Goal: Task Accomplishment & Management: Manage account settings

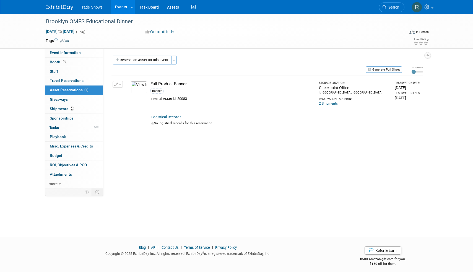
click at [123, 6] on link "Events" at bounding box center [121, 7] width 20 height 14
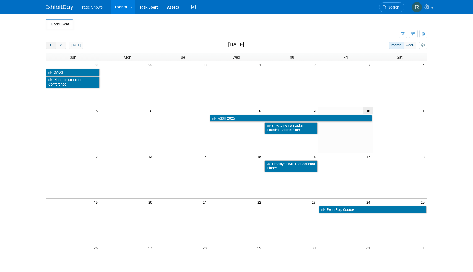
click at [52, 44] on span "prev" at bounding box center [51, 46] width 4 height 4
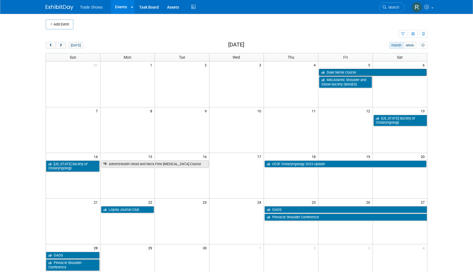
click at [344, 70] on link "Duke Nerve Course" at bounding box center [373, 72] width 108 height 7
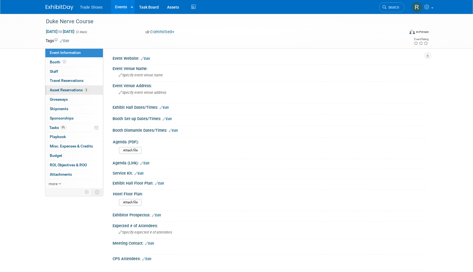
click at [85, 89] on span "3" at bounding box center [86, 90] width 4 height 4
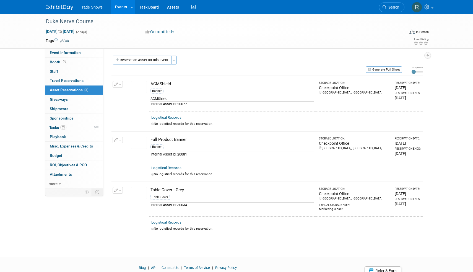
click at [122, 5] on link "Events" at bounding box center [121, 7] width 20 height 14
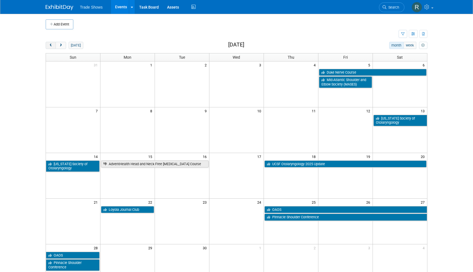
click at [51, 46] on span "prev" at bounding box center [51, 46] width 4 height 4
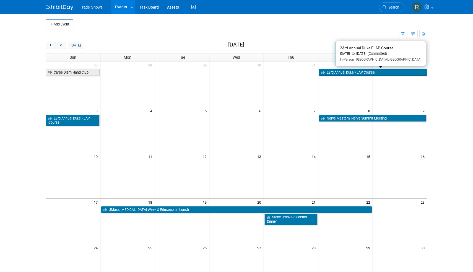
click at [325, 69] on link "23rd Annual Duke FLAP Course" at bounding box center [373, 72] width 108 height 7
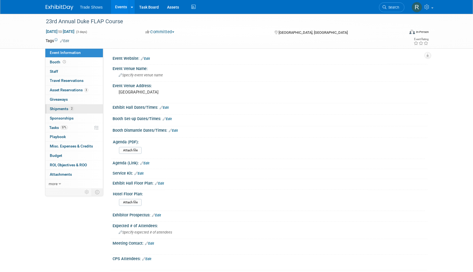
click at [82, 104] on link "2 Shipments 2" at bounding box center [74, 108] width 58 height 9
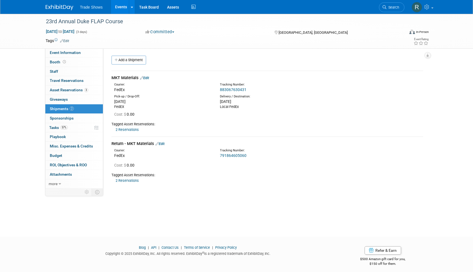
click at [238, 153] on link "791864605060" at bounding box center [233, 155] width 27 height 4
click at [85, 93] on div "3 Asset Reservations 3 Asset Reservations" at bounding box center [74, 90] width 58 height 9
click at [86, 88] on span "3" at bounding box center [86, 90] width 4 height 4
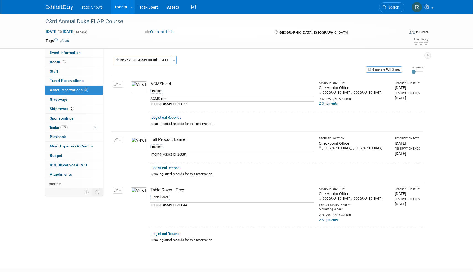
click at [120, 4] on link "Events" at bounding box center [121, 7] width 20 height 14
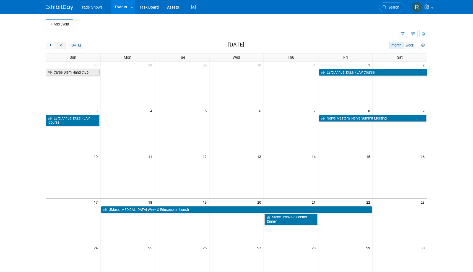
click at [62, 44] on span "next" at bounding box center [61, 46] width 4 height 4
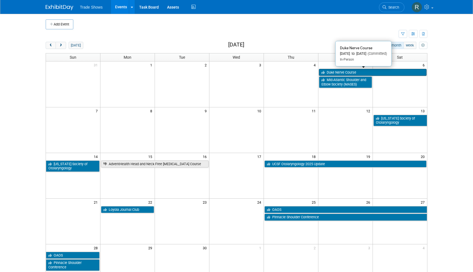
click at [349, 71] on link "Duke Nerve Course" at bounding box center [373, 72] width 108 height 7
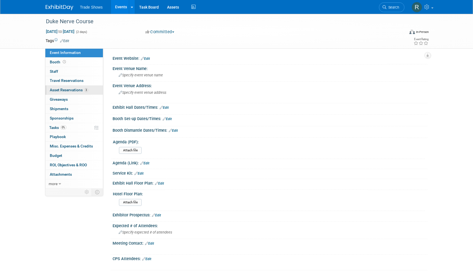
click at [75, 92] on link "3 Asset Reservations 3" at bounding box center [74, 90] width 58 height 9
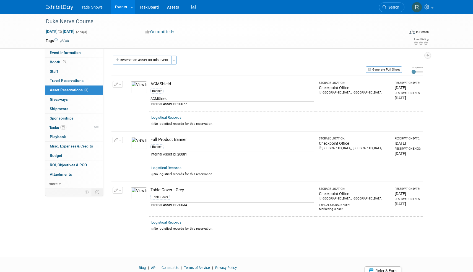
click at [114, 83] on icon "button" at bounding box center [116, 85] width 4 height 4
click at [120, 92] on icon "button" at bounding box center [120, 93] width 4 height 4
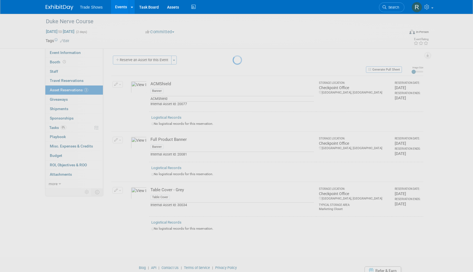
select select "7"
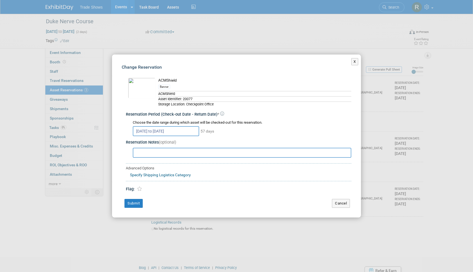
click at [184, 127] on input "Aug 29, 2025 to Oct 24, 2025" at bounding box center [166, 131] width 66 height 10
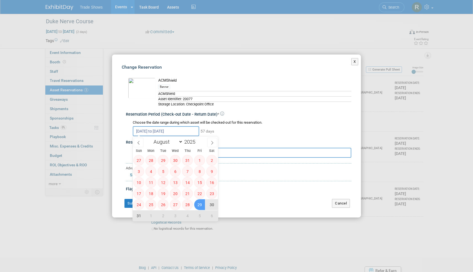
click at [198, 201] on span "29" at bounding box center [199, 204] width 11 height 11
type input "Aug 29, 2025"
click at [212, 142] on icon at bounding box center [212, 143] width 4 height 4
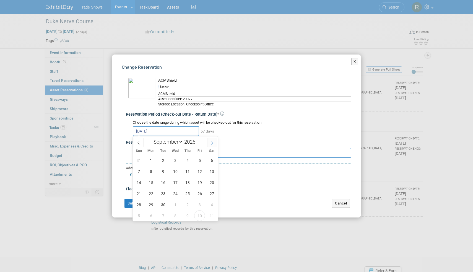
click at [212, 142] on icon at bounding box center [212, 143] width 4 height 4
select select "9"
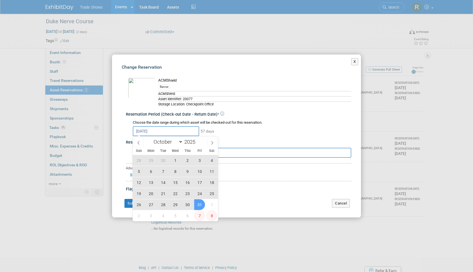
click at [199, 204] on span "31" at bounding box center [199, 204] width 11 height 11
type input "Aug 29, 2025 to Oct 31, 2025"
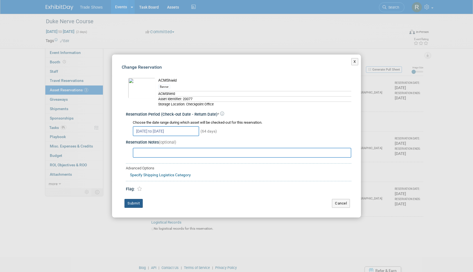
click at [134, 201] on button "Submit" at bounding box center [134, 203] width 18 height 9
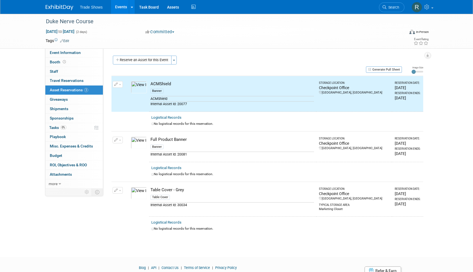
click at [120, 140] on span "button" at bounding box center [120, 140] width 2 height 1
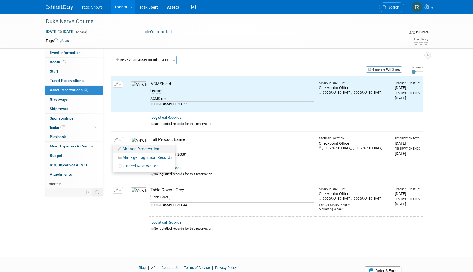
click at [128, 146] on button "Change Reservation" at bounding box center [139, 148] width 47 height 7
select select "7"
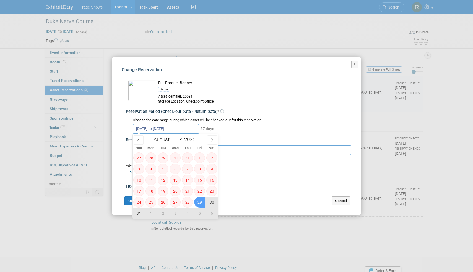
click at [186, 128] on input "Aug 29, 2025 to Oct 24, 2025" at bounding box center [166, 129] width 66 height 10
click at [199, 203] on span "29" at bounding box center [199, 202] width 11 height 11
type input "Aug 29, 2025"
click at [211, 139] on icon at bounding box center [212, 140] width 4 height 4
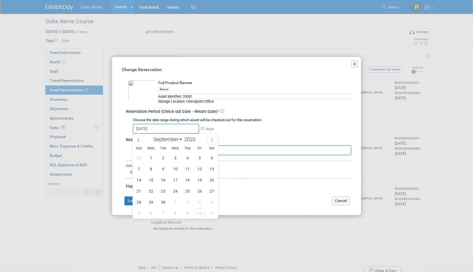
click at [211, 139] on icon at bounding box center [212, 140] width 4 height 4
select select "9"
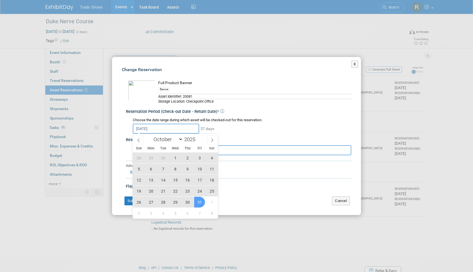
click at [199, 203] on span "31" at bounding box center [199, 202] width 11 height 11
type input "Aug 29, 2025 to Oct 31, 2025"
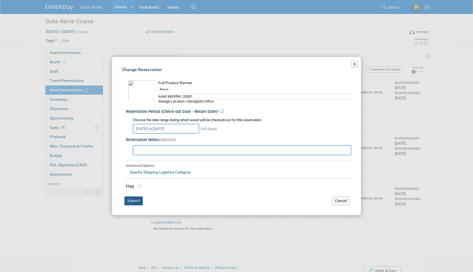
click at [136, 201] on button "Submit" at bounding box center [134, 200] width 18 height 9
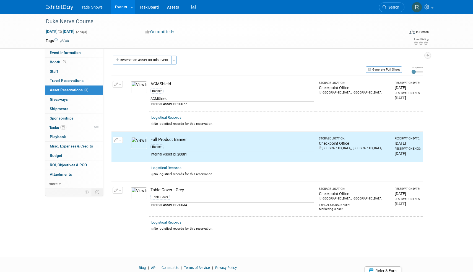
click at [120, 190] on span "button" at bounding box center [120, 190] width 2 height 1
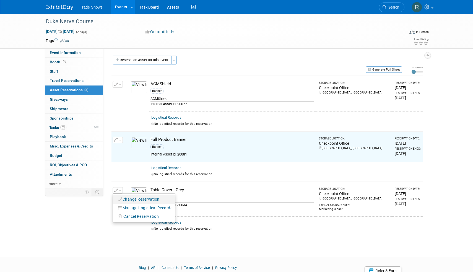
click at [136, 196] on button "Change Reservation" at bounding box center [139, 199] width 47 height 7
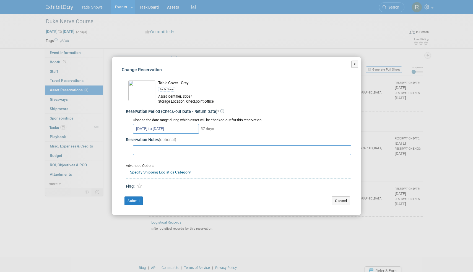
click at [169, 138] on span "(optional)" at bounding box center [167, 140] width 17 height 5
click at [169, 126] on input "Aug 29, 2025 to Oct 24, 2025" at bounding box center [166, 129] width 66 height 10
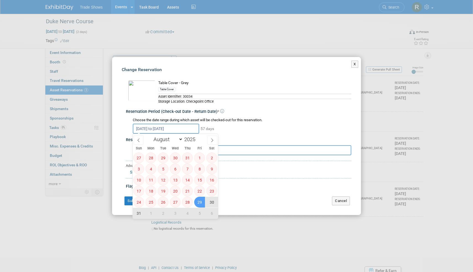
click at [201, 203] on span "29" at bounding box center [199, 202] width 11 height 11
type input "Aug 29, 2025"
click at [211, 140] on icon at bounding box center [212, 140] width 4 height 4
select select "9"
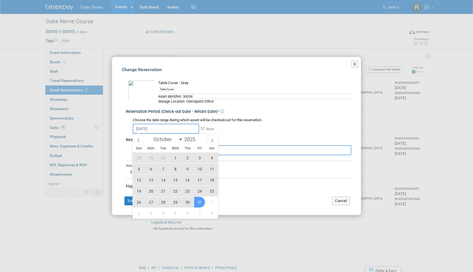
click at [201, 201] on span "31" at bounding box center [199, 202] width 11 height 11
type input "Aug 29, 2025 to Oct 31, 2025"
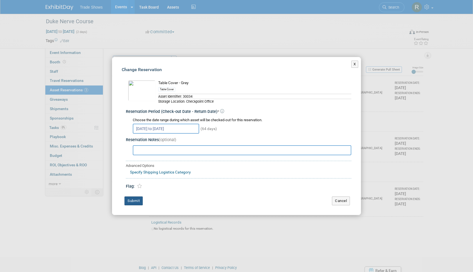
click at [135, 198] on button "Submit" at bounding box center [134, 200] width 18 height 9
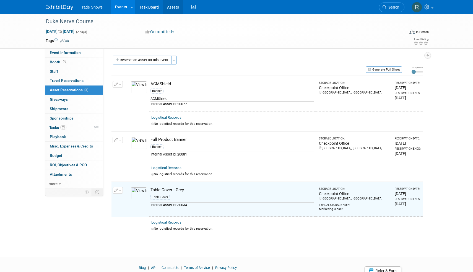
click at [172, 11] on link "Assets" at bounding box center [173, 7] width 20 height 14
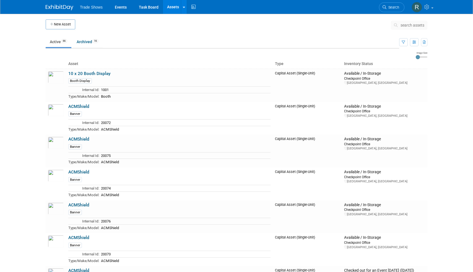
click at [405, 24] on span "search assets" at bounding box center [413, 25] width 24 height 4
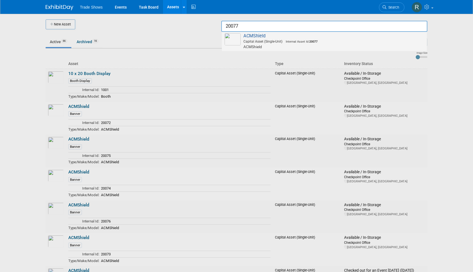
click at [343, 40] on span "Capital Asset (Single-Unit) Internal Asset Id: 20077" at bounding box center [325, 41] width 198 height 5
type input "ACMShield"
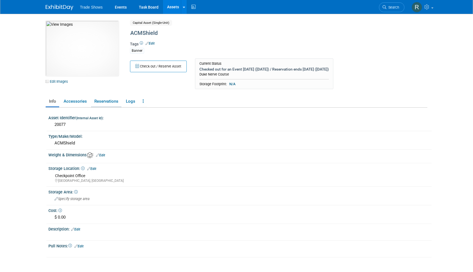
click at [114, 102] on link "Reservations" at bounding box center [106, 102] width 30 height 10
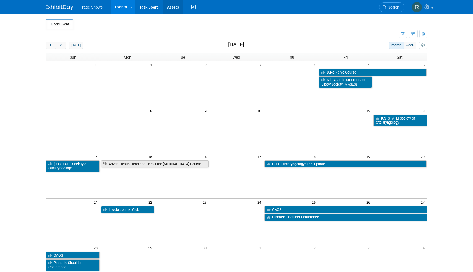
click at [172, 5] on link "Assets" at bounding box center [173, 7] width 20 height 14
click at [74, 46] on button "[DATE]" at bounding box center [76, 45] width 15 height 7
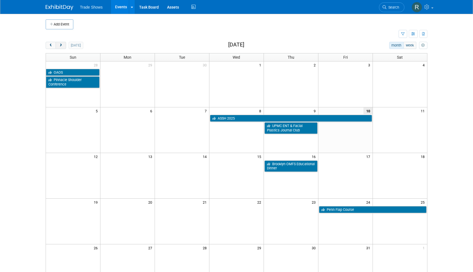
click at [64, 45] on button "next" at bounding box center [61, 45] width 10 height 7
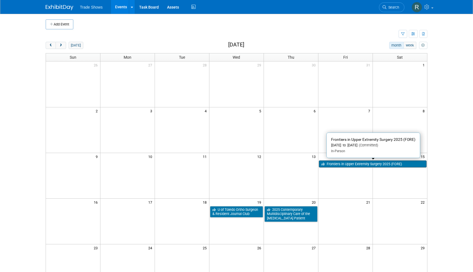
click at [339, 163] on link "Frontiers in Upper Extremity Surgery 2025 (FORE)" at bounding box center [373, 164] width 108 height 7
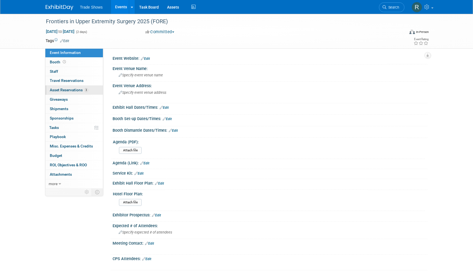
click at [71, 92] on link "3 Asset Reservations 3" at bounding box center [74, 90] width 58 height 9
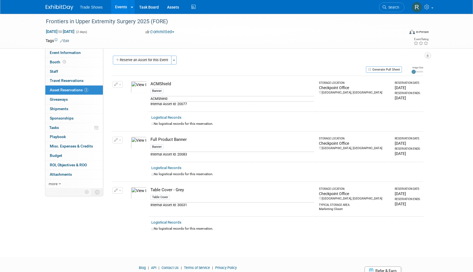
click at [143, 48] on div "Frontiers in Upper Extremity Surgery 2025 (FORE) Nov 14, 2025 to Nov 15, 2025 (…" at bounding box center [237, 31] width 390 height 35
click at [141, 57] on button "Reserve an Asset for this Event" at bounding box center [142, 60] width 59 height 9
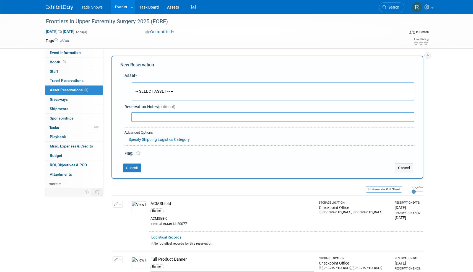
scroll to position [5, 0]
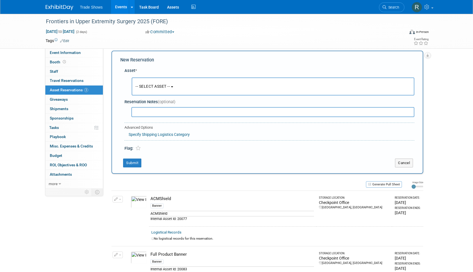
click at [145, 84] on span "-- SELECT ASSET --" at bounding box center [153, 86] width 34 height 4
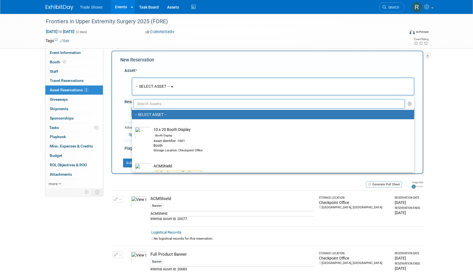
click at [145, 104] on input "text" at bounding box center [269, 103] width 272 height 9
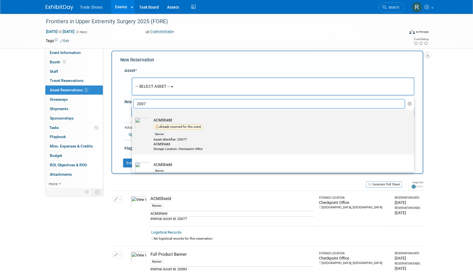
scroll to position [49, 0]
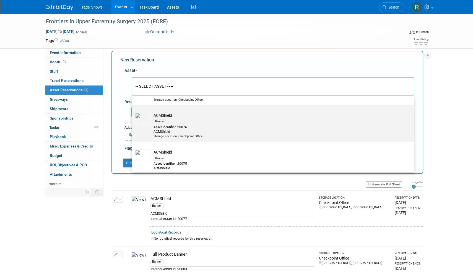
type input "2007"
click at [220, 126] on div "Asset Identifier: 20076" at bounding box center [279, 127] width 250 height 5
click at [133, 112] on input "ACMShield Banner Asset Identifier: 20076 ACMShield Storage Location: Checkpoint…" at bounding box center [131, 110] width 4 height 4
select select "10720319"
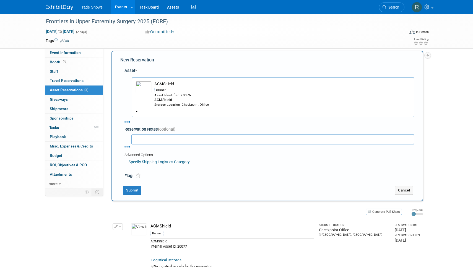
select select "10"
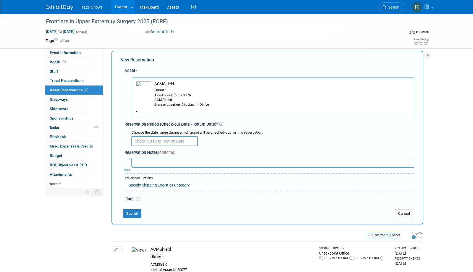
click at [151, 136] on input "text" at bounding box center [164, 141] width 66 height 10
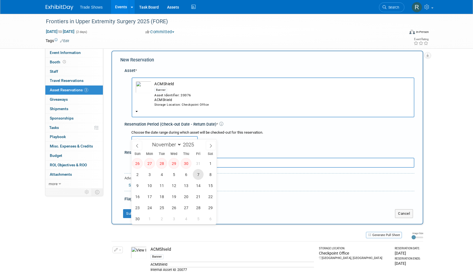
click at [197, 177] on span "7" at bounding box center [198, 174] width 11 height 11
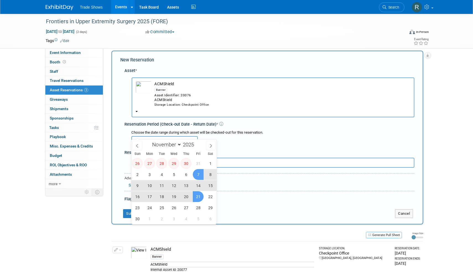
click at [197, 195] on span "21" at bounding box center [198, 196] width 11 height 11
type input "Nov 7, 2025 to Nov 21, 2025"
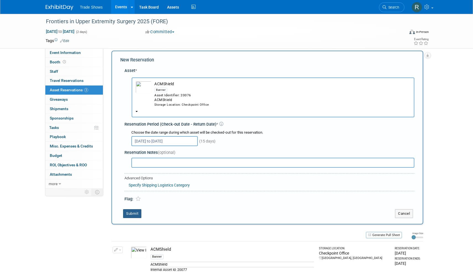
click at [136, 209] on button "Submit" at bounding box center [132, 213] width 18 height 9
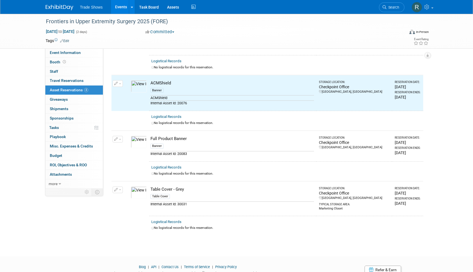
scroll to position [60, 0]
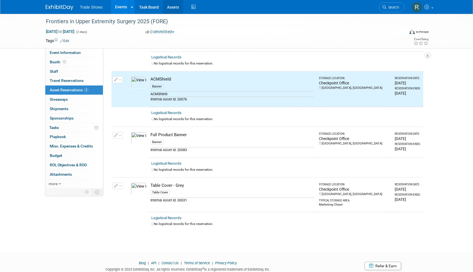
click at [169, 12] on link "Assets" at bounding box center [173, 7] width 20 height 14
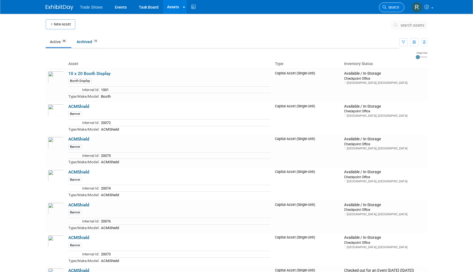
click at [392, 11] on link "Search" at bounding box center [391, 7] width 25 height 10
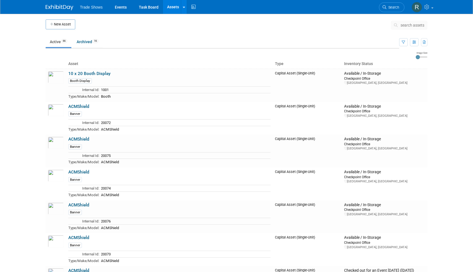
click at [410, 25] on span "search assets" at bounding box center [413, 25] width 24 height 4
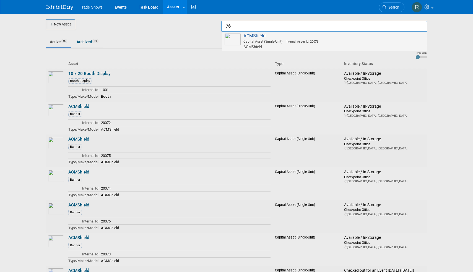
click at [312, 41] on span "Internal Asset Id: 200 76" at bounding box center [301, 42] width 36 height 4
type input "ACMShield"
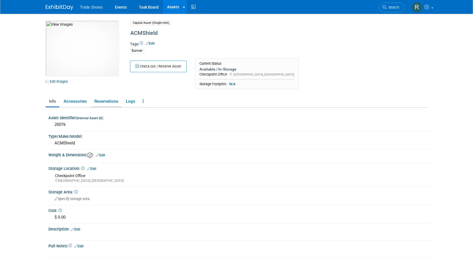
click at [109, 101] on link "Reservations" at bounding box center [106, 102] width 30 height 10
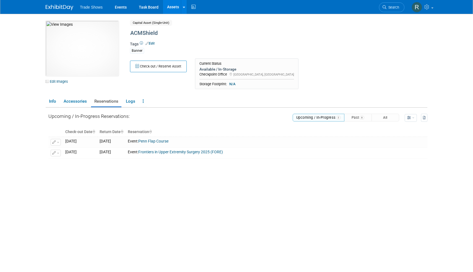
click at [173, 9] on link "Assets" at bounding box center [173, 7] width 20 height 14
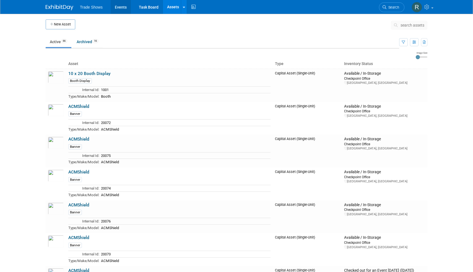
click at [126, 9] on link "Events" at bounding box center [121, 7] width 20 height 14
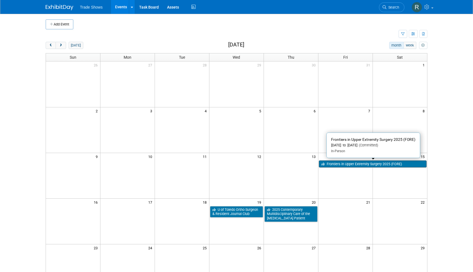
click at [355, 165] on link "Frontiers in Upper Extremity Surgery 2025 (FORE)" at bounding box center [373, 164] width 108 height 7
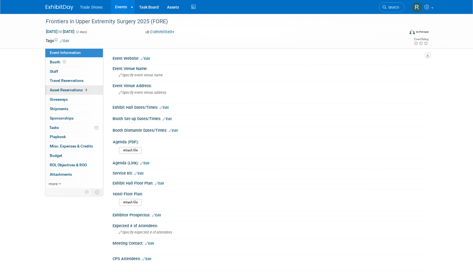
click at [73, 88] on span "Asset Reservations 4" at bounding box center [69, 90] width 38 height 4
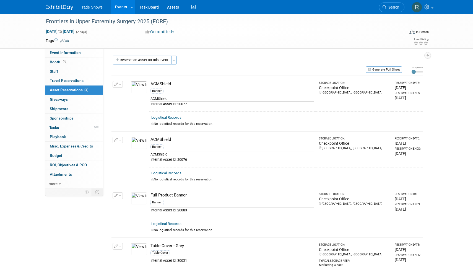
click at [123, 81] on td "Change Reservation Manage Logistical Records" at bounding box center [118, 94] width 13 height 36
click at [119, 83] on button "button" at bounding box center [118, 84] width 10 height 7
click at [133, 110] on span "Cancel Reservation" at bounding box center [140, 110] width 35 height 4
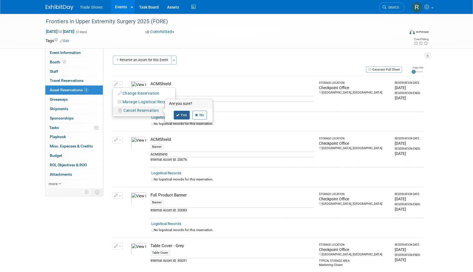
click at [183, 116] on link "Yes" at bounding box center [182, 115] width 16 height 9
